Goal: Task Accomplishment & Management: Use online tool/utility

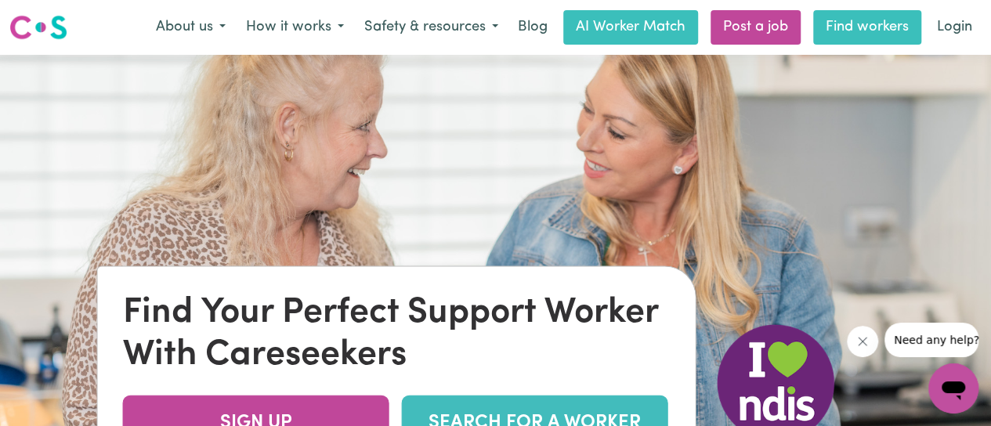
click at [856, 23] on link "Find workers" at bounding box center [867, 27] width 108 height 34
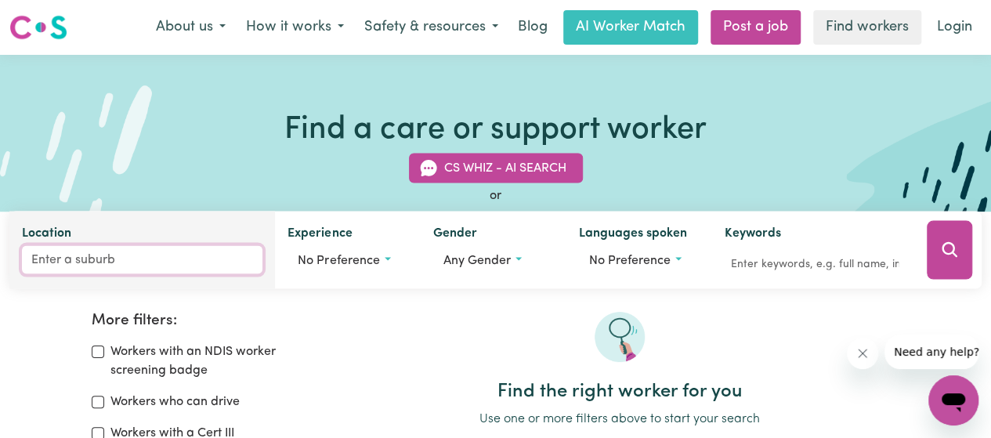
click at [130, 264] on input "Location" at bounding box center [142, 260] width 240 height 28
type input "north rocks"
type input "[GEOGRAPHIC_DATA], [GEOGRAPHIC_DATA], 2151"
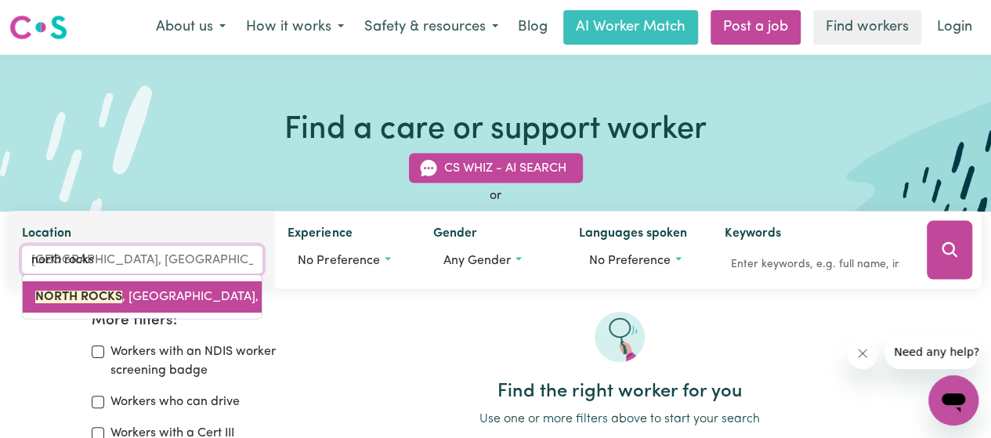
click at [125, 298] on span "[GEOGRAPHIC_DATA] , [GEOGRAPHIC_DATA], 2151" at bounding box center [158, 297] width 247 height 13
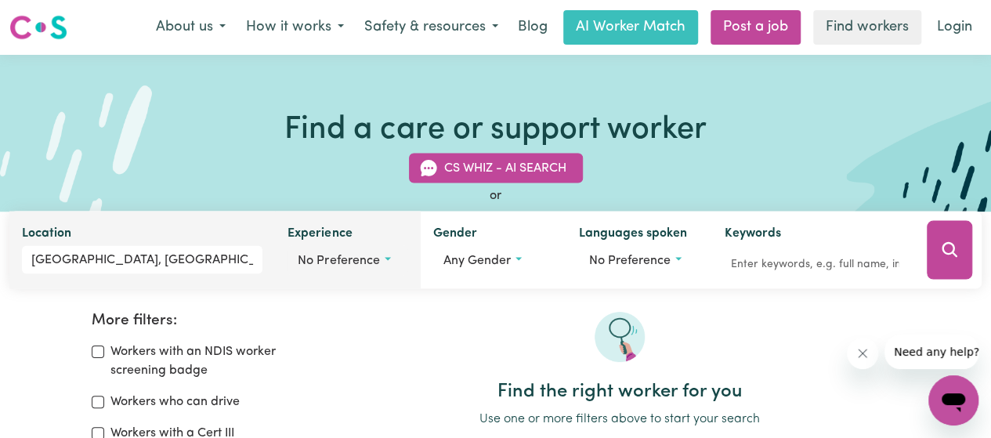
click at [398, 260] on button "No preference" at bounding box center [347, 261] width 121 height 30
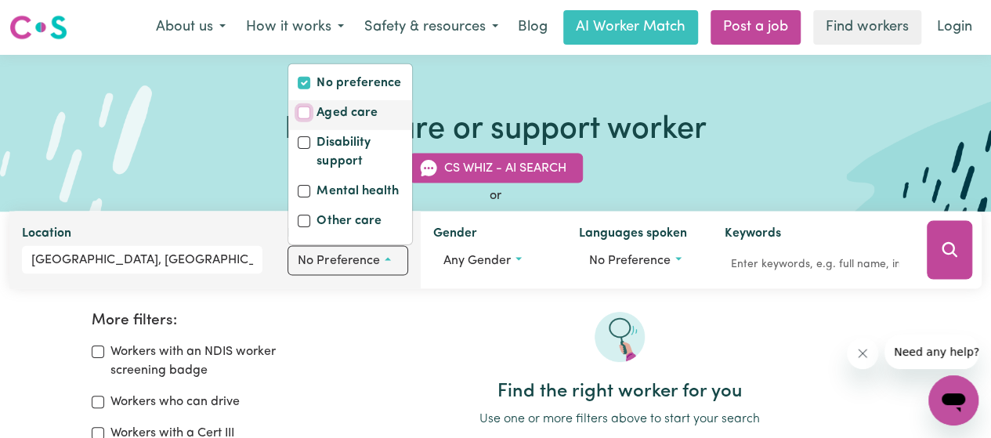
click at [305, 110] on input "Aged care" at bounding box center [304, 113] width 13 height 13
checkbox input "true"
checkbox input "false"
click at [299, 190] on input "Mental health" at bounding box center [304, 191] width 13 height 13
checkbox input "true"
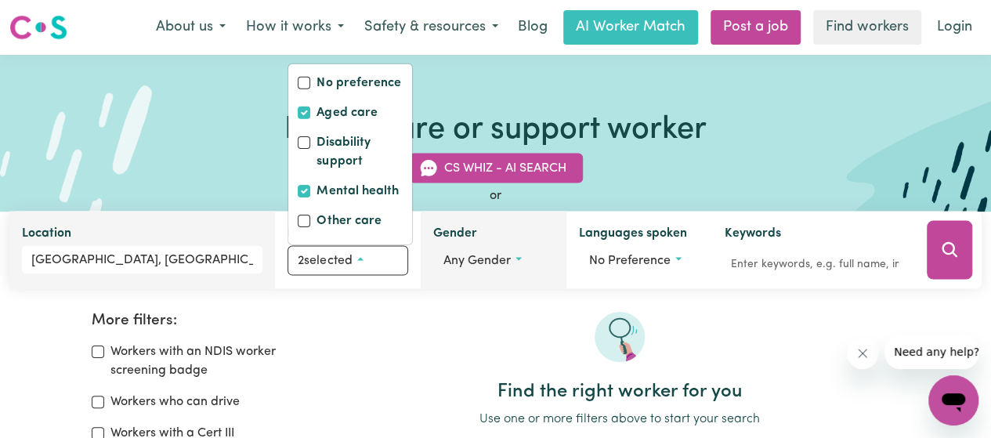
click at [523, 258] on button "Any gender" at bounding box center [493, 261] width 121 height 30
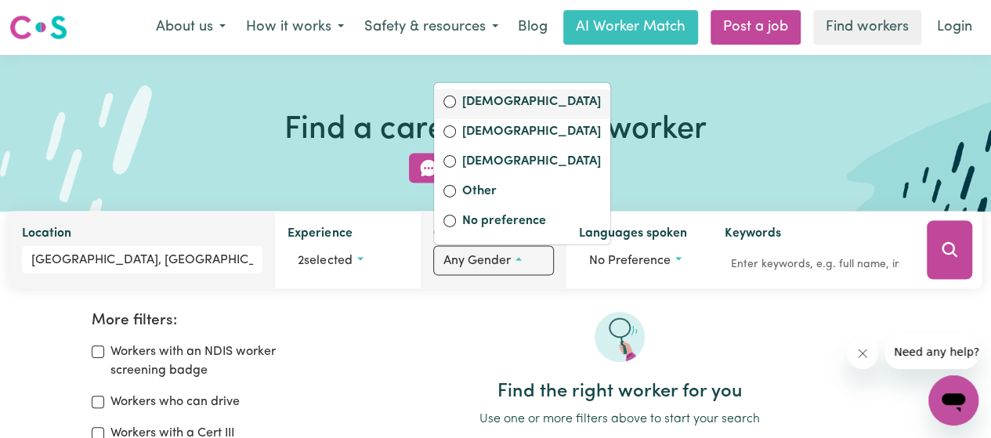
click at [491, 103] on label "[DEMOGRAPHIC_DATA]" at bounding box center [531, 103] width 139 height 22
click at [456, 103] on input "[DEMOGRAPHIC_DATA]" at bounding box center [449, 102] width 13 height 13
radio input "true"
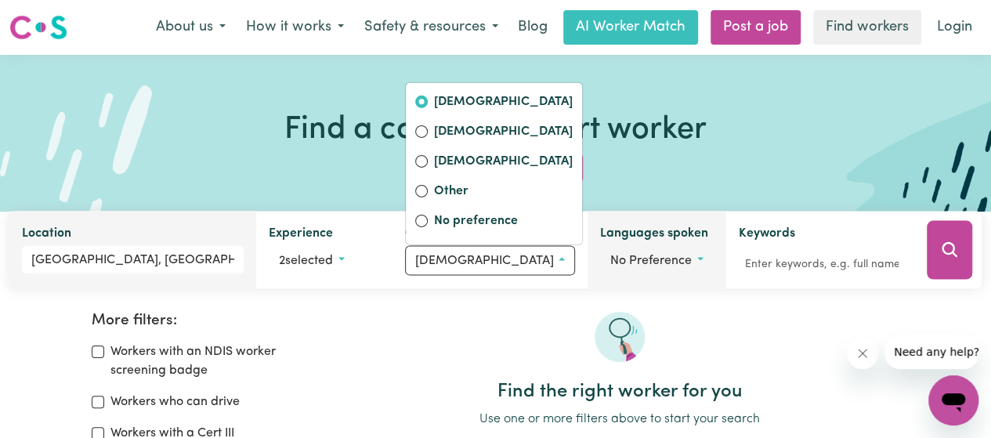
click at [681, 255] on button "No preference" at bounding box center [656, 261] width 113 height 30
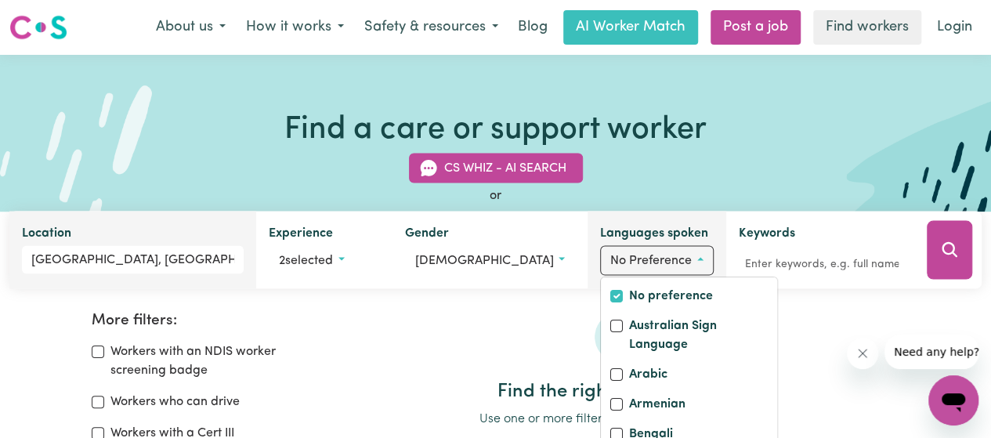
scroll to position [251, 0]
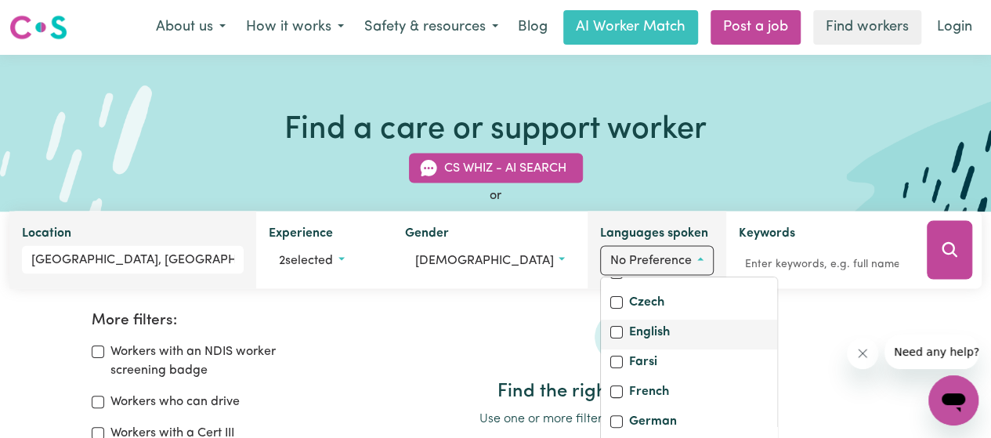
click at [636, 345] on label "English" at bounding box center [649, 334] width 41 height 22
click at [623, 338] on input "English" at bounding box center [616, 332] width 13 height 13
checkbox input "true"
checkbox input "false"
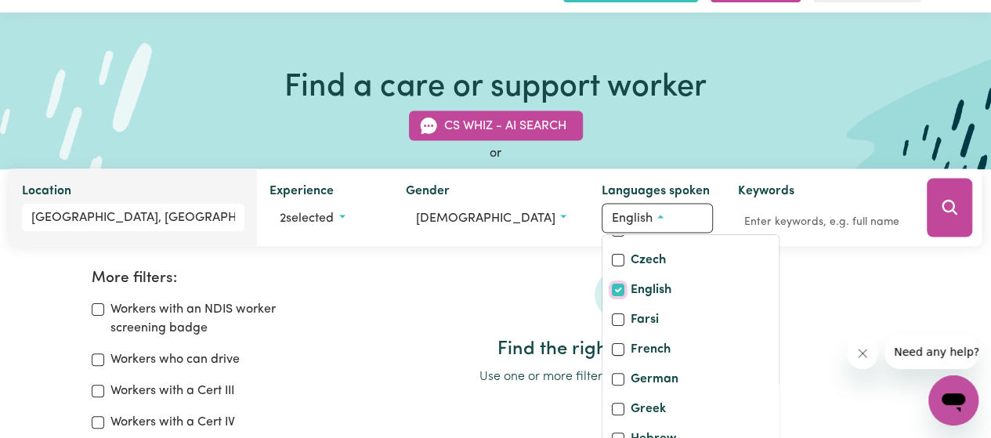
scroll to position [78, 0]
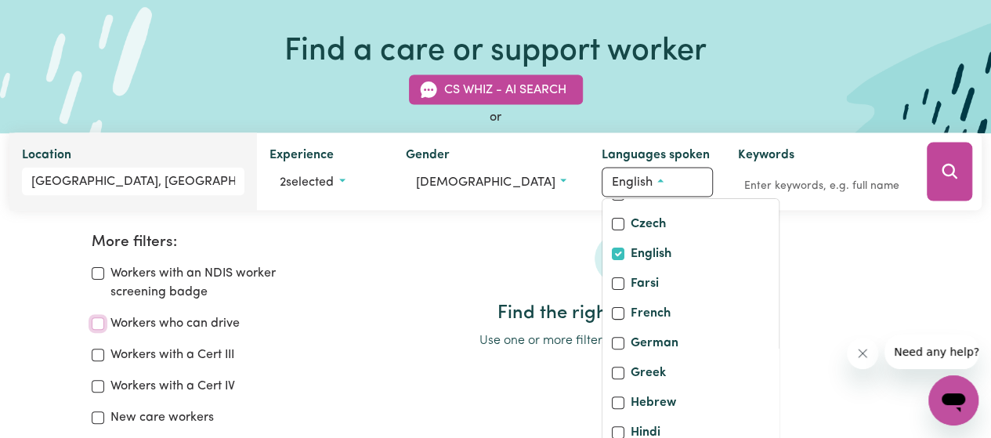
click at [101, 322] on input "Workers who can drive" at bounding box center [98, 323] width 13 height 13
checkbox input "true"
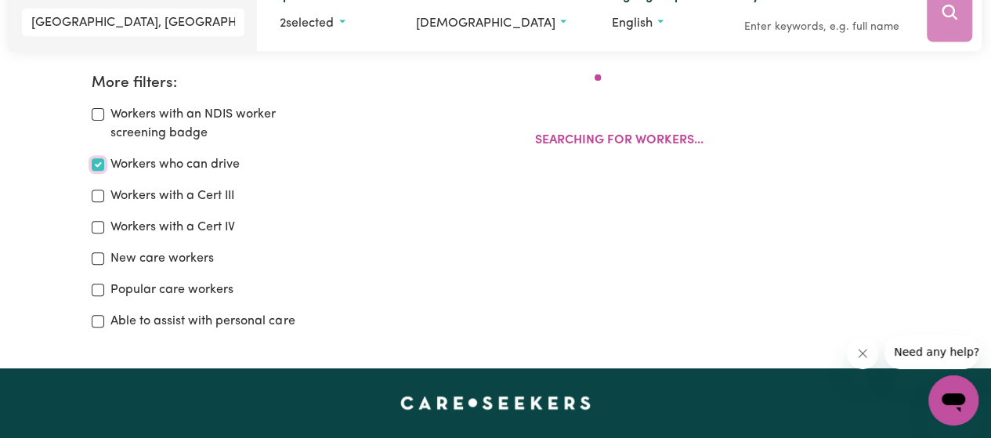
scroll to position [262, 0]
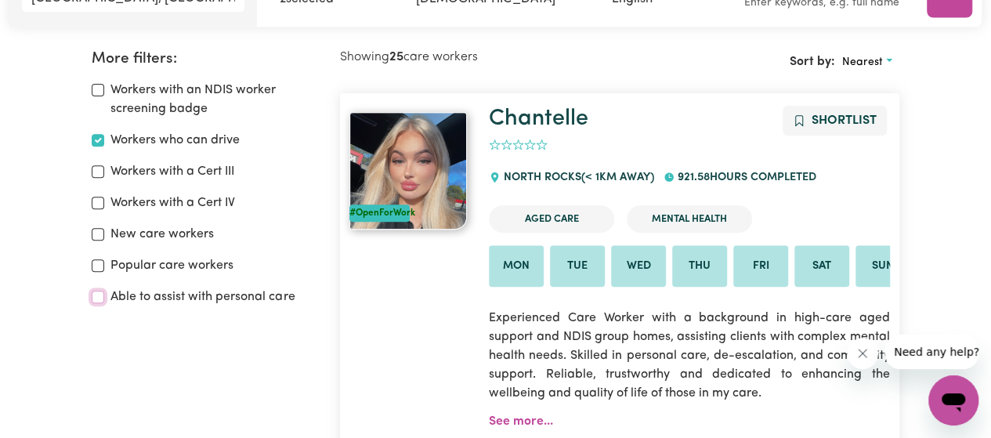
click at [100, 298] on input "Able to assist with personal care" at bounding box center [98, 297] width 13 height 13
checkbox input "true"
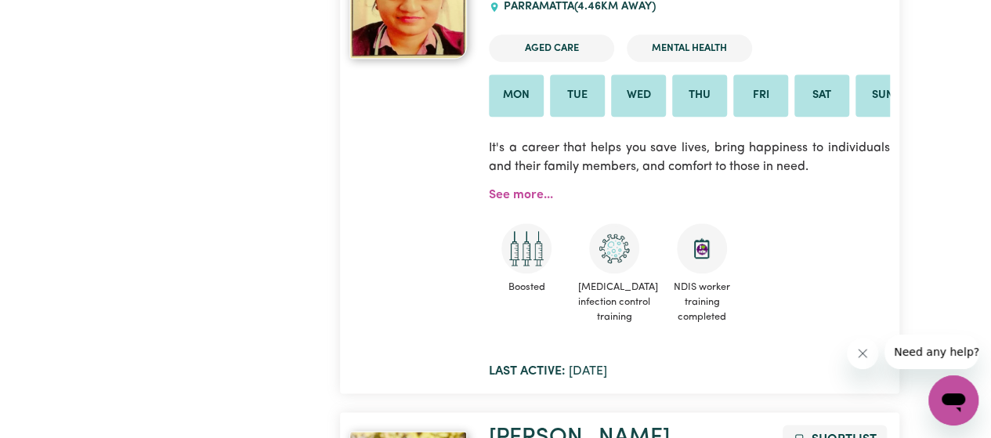
scroll to position [6996, 0]
